Goal: Book appointment/travel/reservation

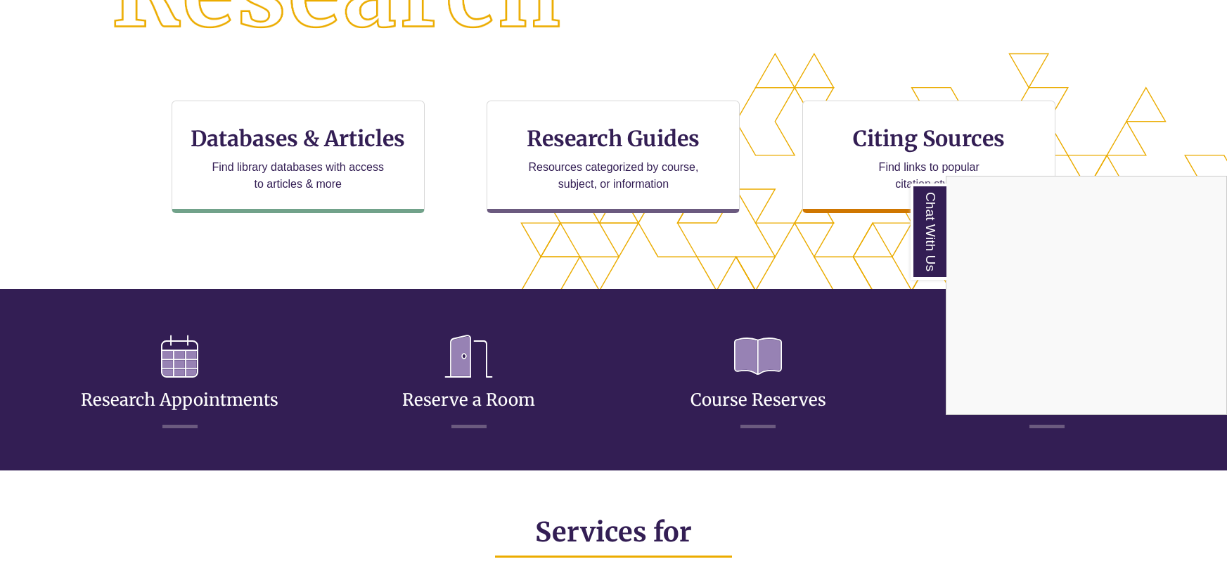
scroll to position [427, 0]
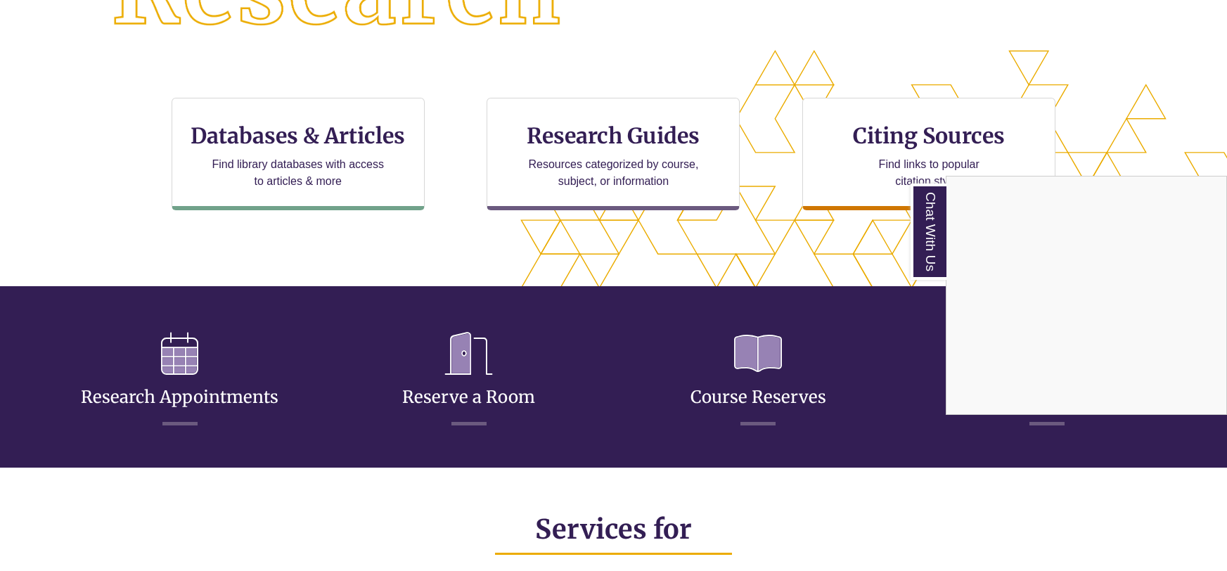
click at [600, 439] on div "Chat With Us" at bounding box center [613, 285] width 1227 height 571
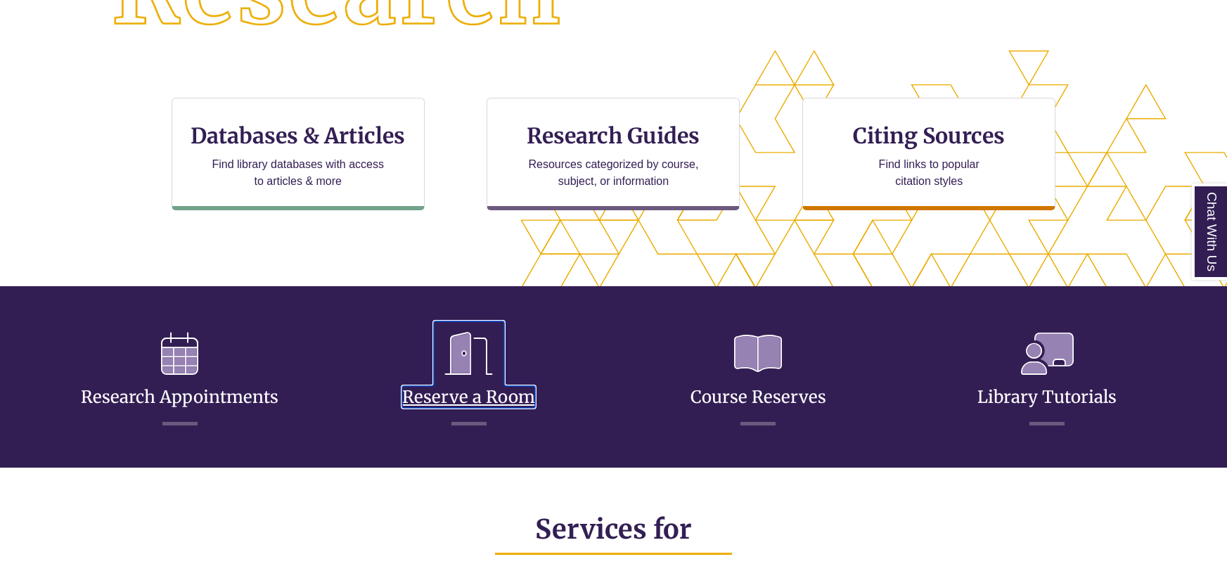
click at [535, 408] on link "Reserve a Room" at bounding box center [468, 380] width 133 height 56
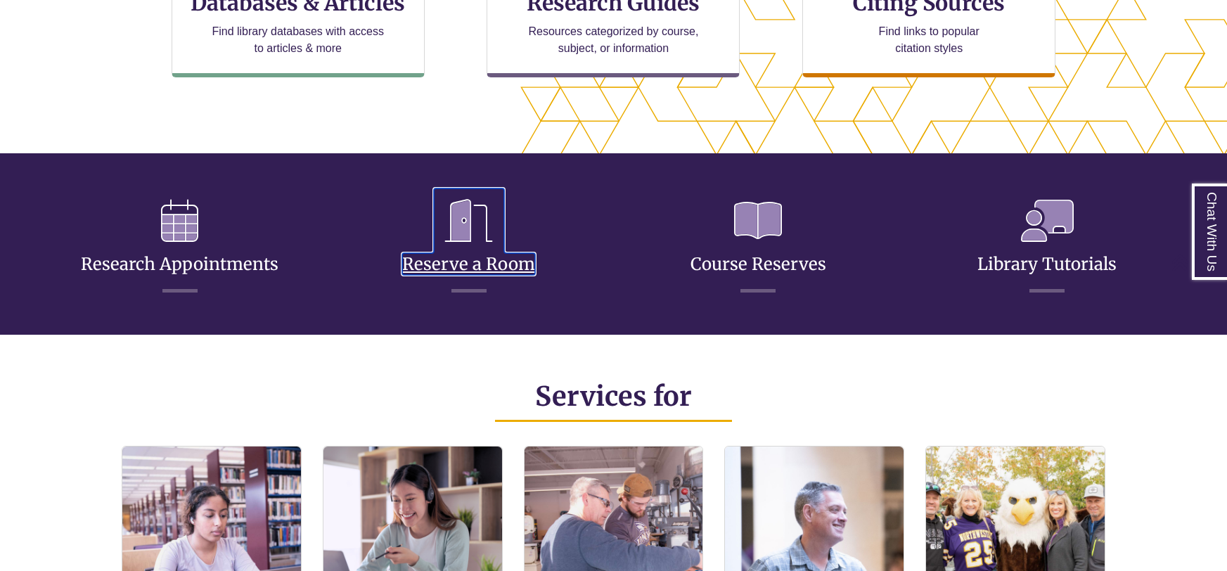
click at [476, 258] on link "Reserve a Room" at bounding box center [468, 247] width 133 height 56
